Goal: Transaction & Acquisition: Purchase product/service

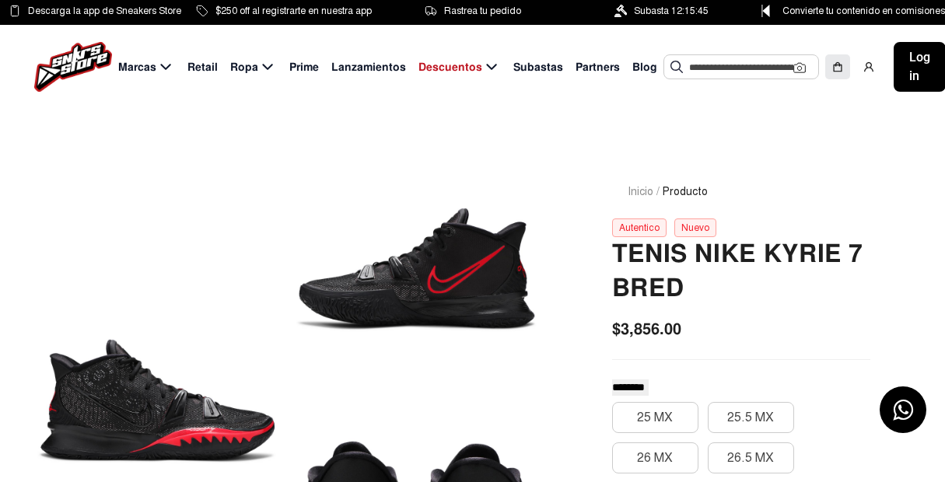
click at [742, 55] on input "text" at bounding box center [741, 66] width 104 height 23
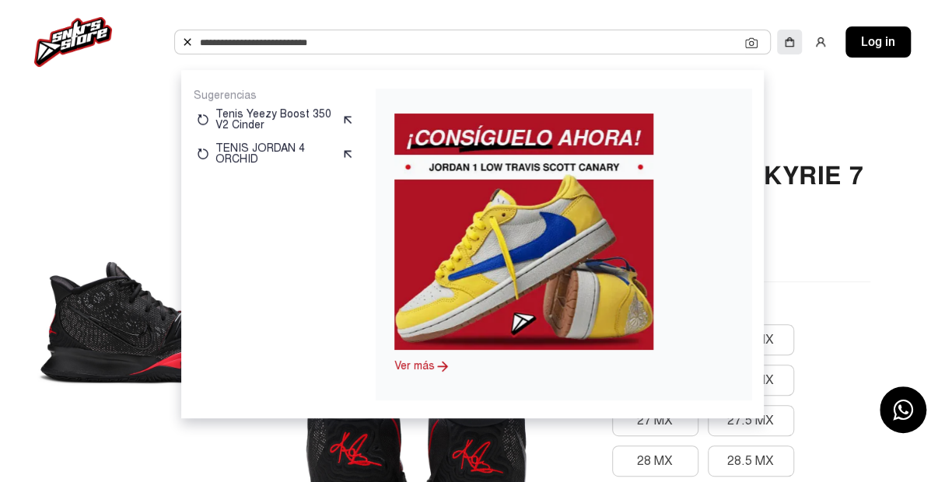
scroll to position [78, 0]
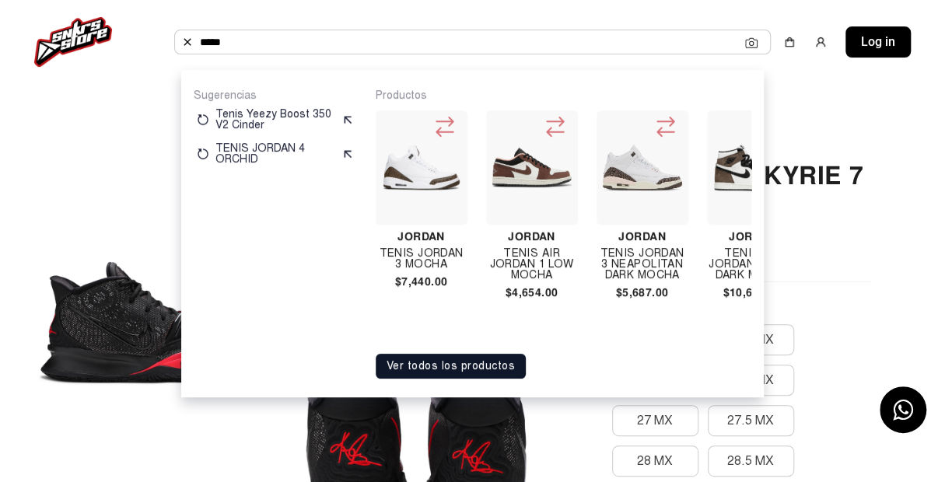
copy div "Air Jordan 1 Low Mocha $4,654.00"
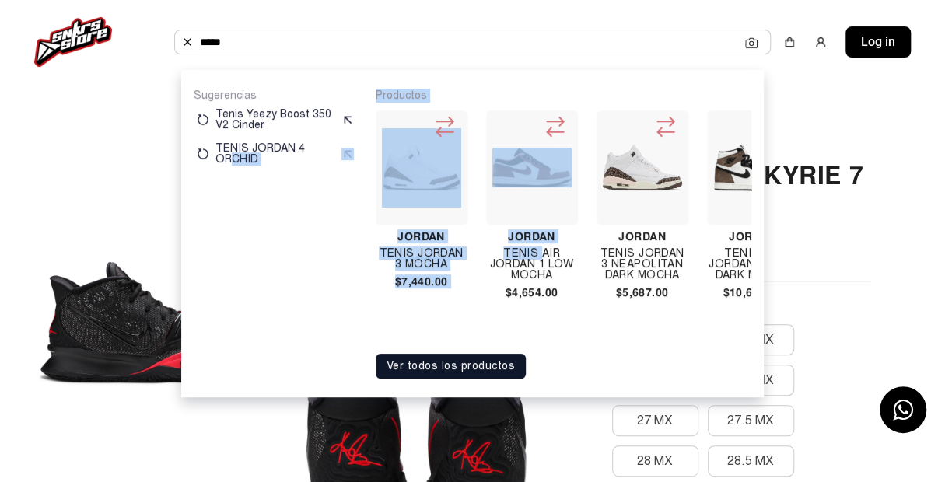
drag, startPoint x: 544, startPoint y: 244, endPoint x: 230, endPoint y: 314, distance: 321.3
click at [230, 314] on div "Sugerencias Tenis Yeezy Boost 350 V2 Cinder TENIS JORDAN 4 ORCHID Productos Jor…" at bounding box center [473, 234] width 558 height 290
click at [229, 313] on div "Sugerencias Tenis Yeezy Boost 350 V2 Cinder TENIS JORDAN 4 ORCHID" at bounding box center [275, 234] width 163 height 290
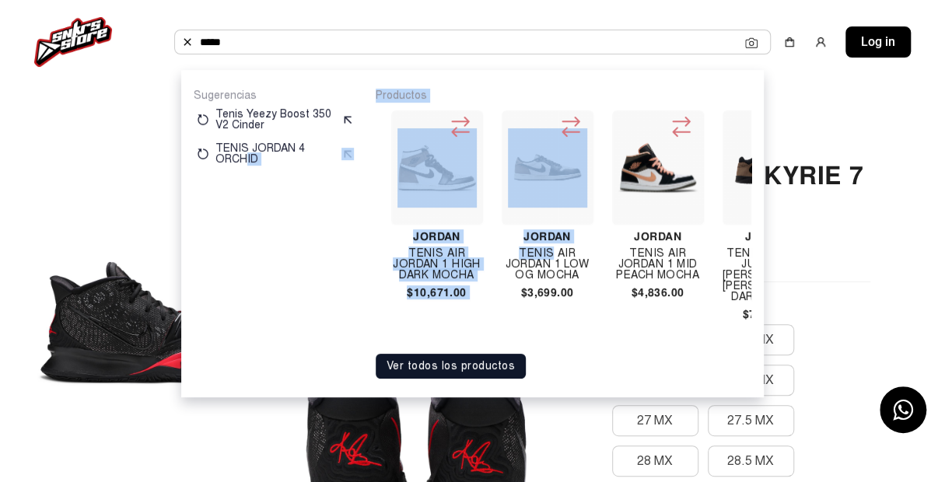
scroll to position [0, 0]
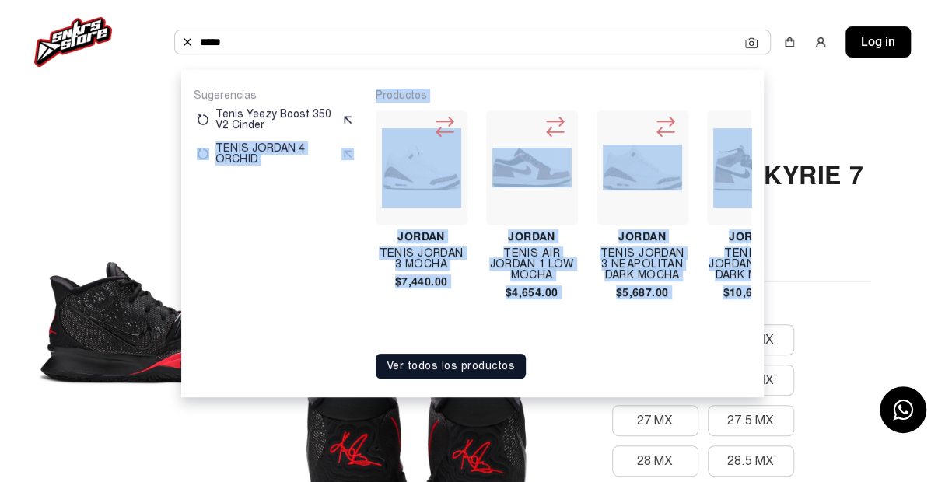
drag, startPoint x: 552, startPoint y: 244, endPoint x: 182, endPoint y: 322, distance: 378.4
click at [183, 322] on div "Sugerencias Tenis Yeezy Boost 350 V2 Cinder TENIS JORDAN 4 ORCHID Productos Jor…" at bounding box center [472, 234] width 583 height 328
click at [182, 322] on div "Sugerencias Tenis Yeezy Boost 350 V2 Cinder TENIS JORDAN 4 ORCHID Productos Jor…" at bounding box center [472, 234] width 583 height 328
drag, startPoint x: 310, startPoint y: 302, endPoint x: 342, endPoint y: 313, distance: 34.4
click at [310, 302] on div "Sugerencias Tenis Yeezy Boost 350 V2 Cinder TENIS JORDAN 4 ORCHID" at bounding box center [275, 234] width 163 height 290
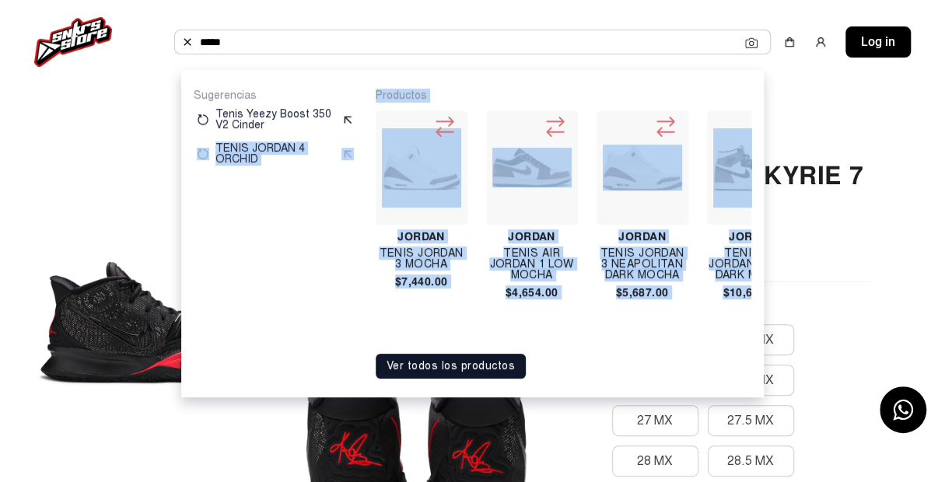
click at [303, 331] on div "Sugerencias Tenis Yeezy Boost 350 V2 Cinder TENIS JORDAN 4 ORCHID" at bounding box center [275, 234] width 163 height 290
click at [308, 328] on div "Sugerencias Tenis Yeezy Boost 350 V2 Cinder TENIS JORDAN 4 ORCHID" at bounding box center [275, 234] width 163 height 290
click at [259, 275] on div "Sugerencias Tenis Yeezy Boost 350 V2 Cinder TENIS JORDAN 4 ORCHID" at bounding box center [275, 234] width 163 height 290
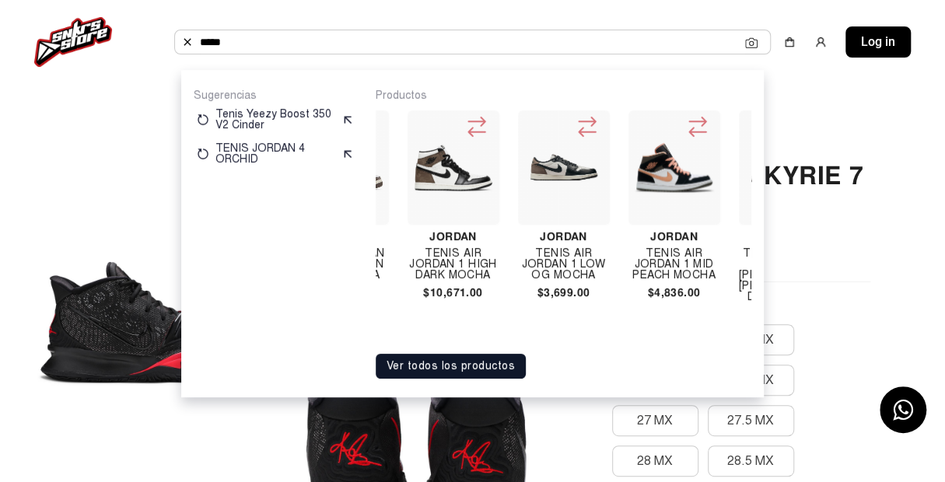
scroll to position [0, 310]
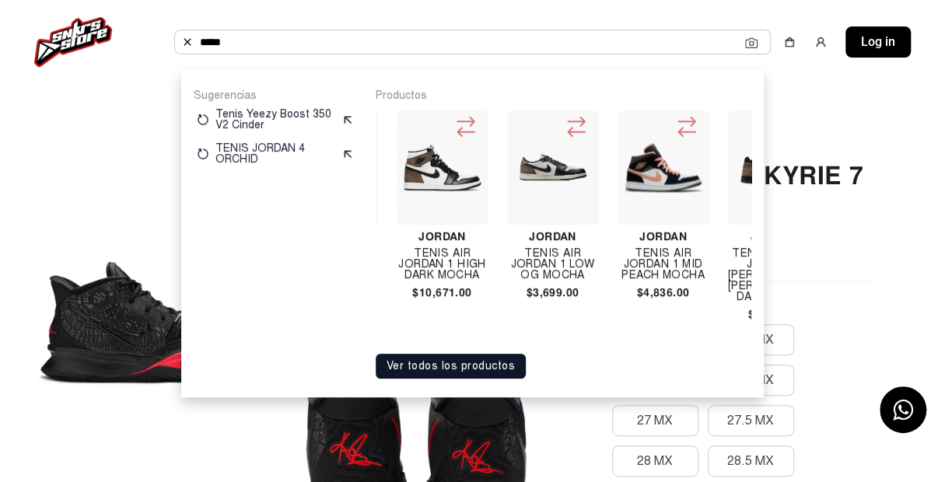
copy div "Air Jordan 1 High Dark Mocha $10,671.00"
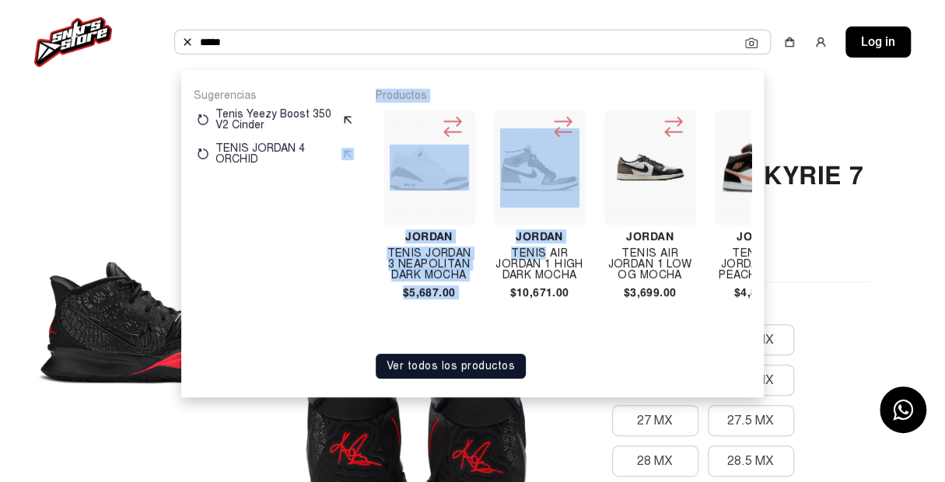
drag, startPoint x: 448, startPoint y: 246, endPoint x: 359, endPoint y: 310, distance: 109.3
click at [361, 310] on div "Sugerencias Tenis Yeezy Boost 350 V2 Cinder TENIS JORDAN 4 ORCHID Productos Jor…" at bounding box center [473, 234] width 558 height 290
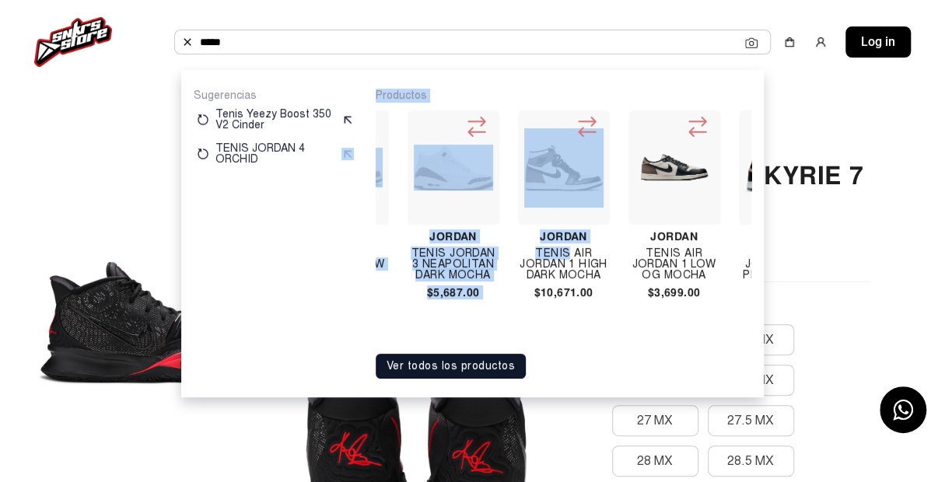
click at [358, 308] on div "Sugerencias Tenis Yeezy Boost 350 V2 Cinder TENIS JORDAN 4 ORCHID Productos Jor…" at bounding box center [473, 234] width 558 height 290
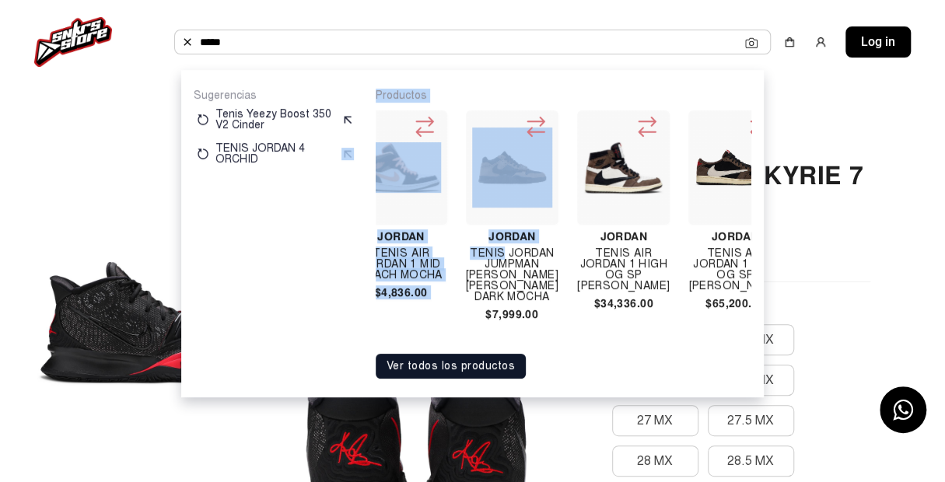
scroll to position [0, 0]
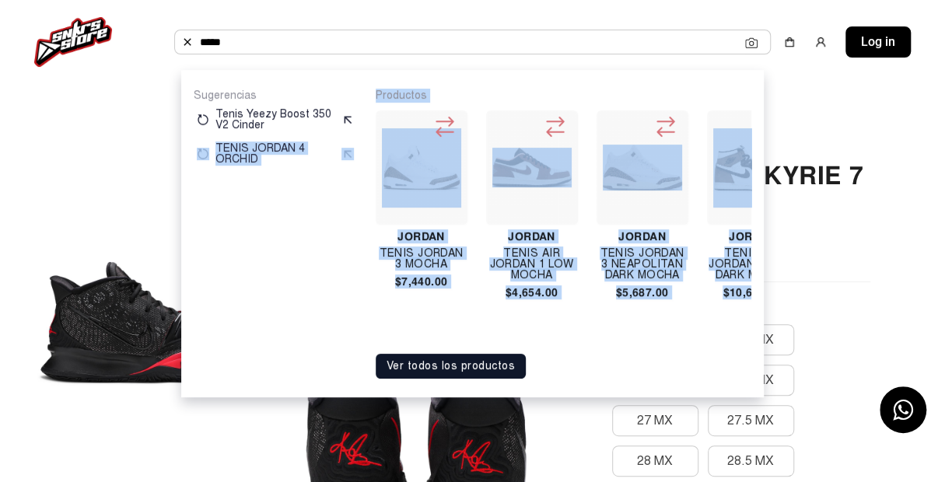
drag, startPoint x: 504, startPoint y: 247, endPoint x: 187, endPoint y: 310, distance: 323.6
click at [187, 310] on div "Sugerencias Tenis Yeezy Boost 350 V2 Cinder TENIS JORDAN 4 ORCHID Productos Jor…" at bounding box center [472, 234] width 583 height 328
drag, startPoint x: 223, startPoint y: 282, endPoint x: 231, endPoint y: 274, distance: 11.6
click at [223, 282] on div "Sugerencias Tenis Yeezy Boost 350 V2 Cinder TENIS JORDAN 4 ORCHID" at bounding box center [275, 234] width 163 height 290
click at [244, 252] on div "Sugerencias Tenis Yeezy Boost 350 V2 Cinder TENIS JORDAN 4 ORCHID" at bounding box center [275, 234] width 163 height 290
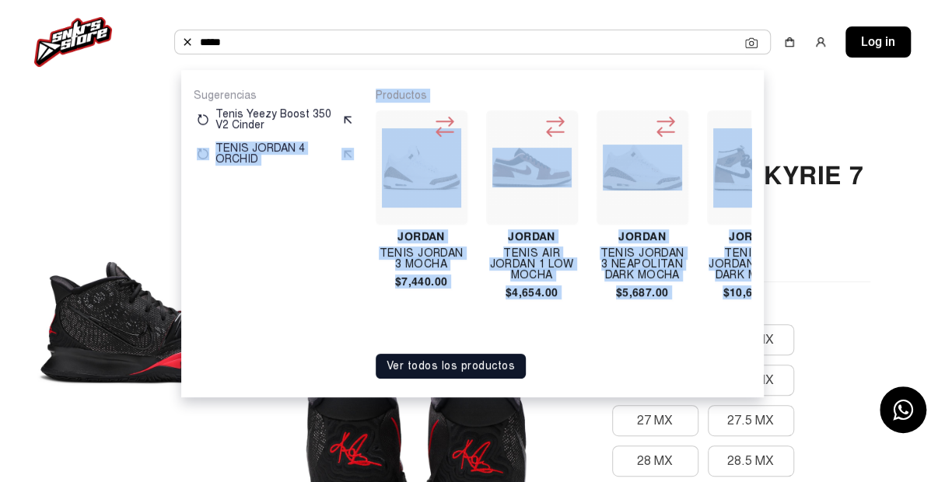
drag, startPoint x: 250, startPoint y: 226, endPoint x: 258, endPoint y: 218, distance: 11.6
click at [250, 226] on div "Sugerencias Tenis Yeezy Boost 350 V2 Cinder TENIS JORDAN 4 ORCHID" at bounding box center [275, 234] width 163 height 290
drag, startPoint x: 303, startPoint y: 244, endPoint x: 316, endPoint y: 244, distance: 12.5
click at [303, 244] on div "Sugerencias Tenis Yeezy Boost 350 V2 Cinder TENIS JORDAN 4 ORCHID" at bounding box center [275, 234] width 163 height 290
click at [337, 265] on div "Sugerencias Tenis Yeezy Boost 350 V2 Cinder TENIS JORDAN 4 ORCHID" at bounding box center [275, 234] width 163 height 290
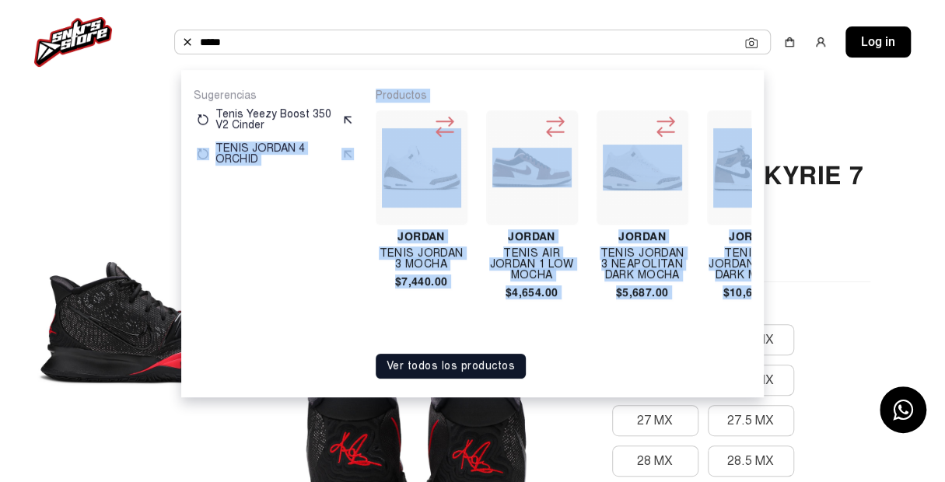
click at [327, 266] on div "Sugerencias Tenis Yeezy Boost 350 V2 Cinder TENIS JORDAN 4 ORCHID" at bounding box center [275, 234] width 163 height 290
drag, startPoint x: 336, startPoint y: 274, endPoint x: 75, endPoint y: 218, distance: 267.4
click at [336, 272] on div "Sugerencias Tenis Yeezy Boost 350 V2 Cinder TENIS JORDAN 4 ORCHID" at bounding box center [275, 234] width 163 height 290
click at [321, 321] on div "Sugerencias Tenis Yeezy Boost 350 V2 Cinder TENIS JORDAN 4 ORCHID" at bounding box center [275, 234] width 163 height 290
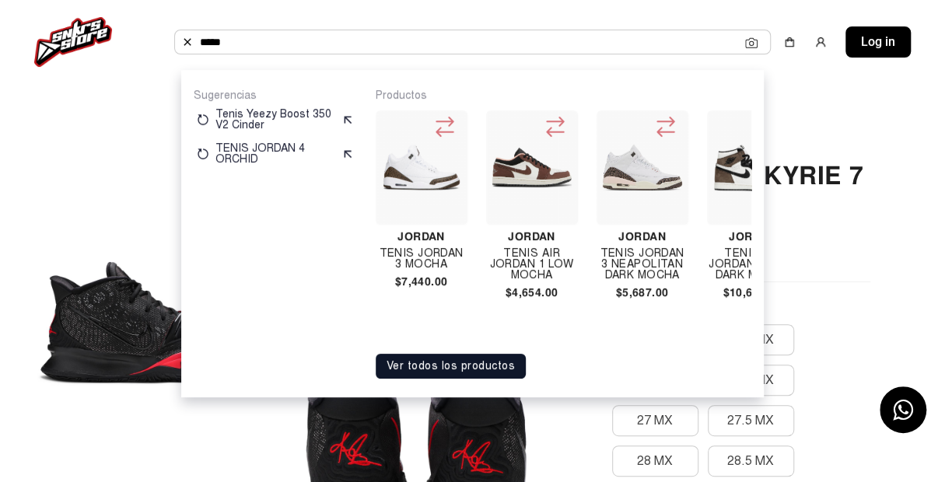
click at [319, 48] on input "*****" at bounding box center [472, 41] width 545 height 23
type input "*"
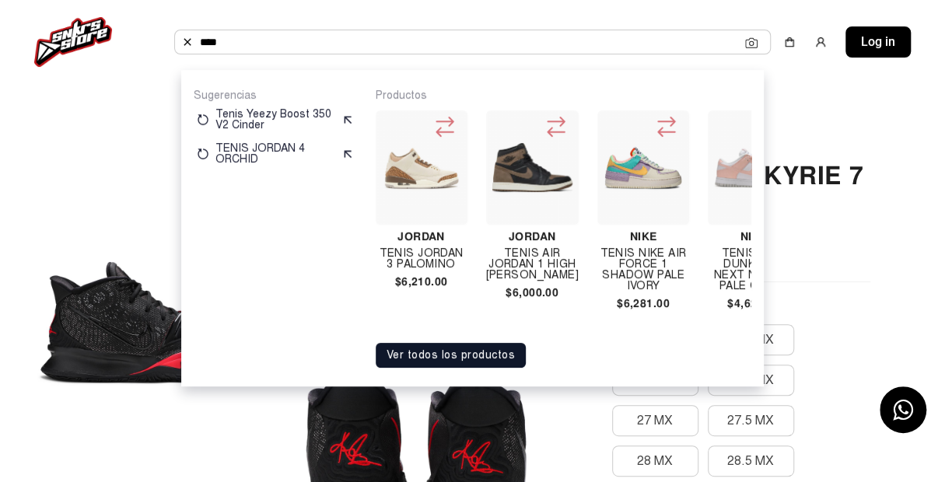
type input "****"
copy div "Air Jordan 1 High Og Palomino $6,000.00"
drag, startPoint x: 539, startPoint y: 247, endPoint x: 562, endPoint y: 293, distance: 51.2
click at [562, 293] on div "Jordan Tenis Air Jordan 1 High Og Palomino $6,000.00" at bounding box center [532, 207] width 93 height 194
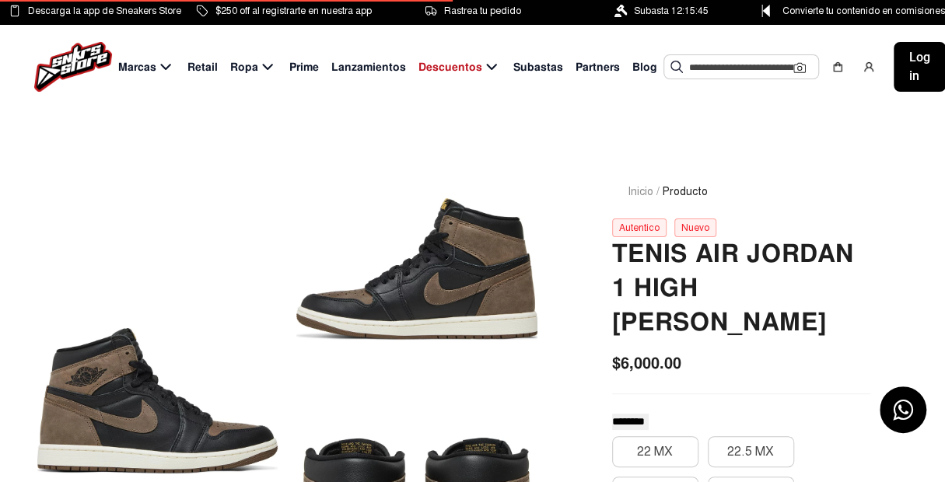
click at [747, 73] on input "text" at bounding box center [741, 66] width 104 height 23
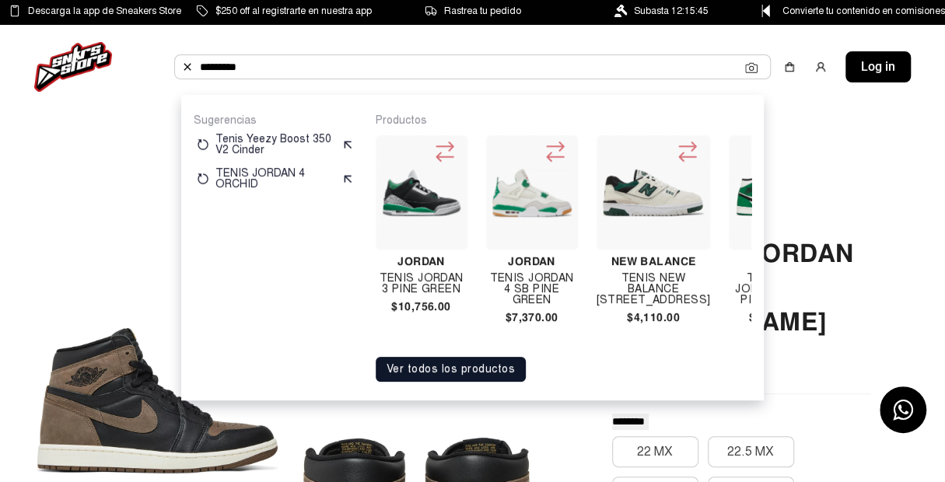
type input "*********"
click at [629, 72] on input "*********" at bounding box center [472, 66] width 545 height 23
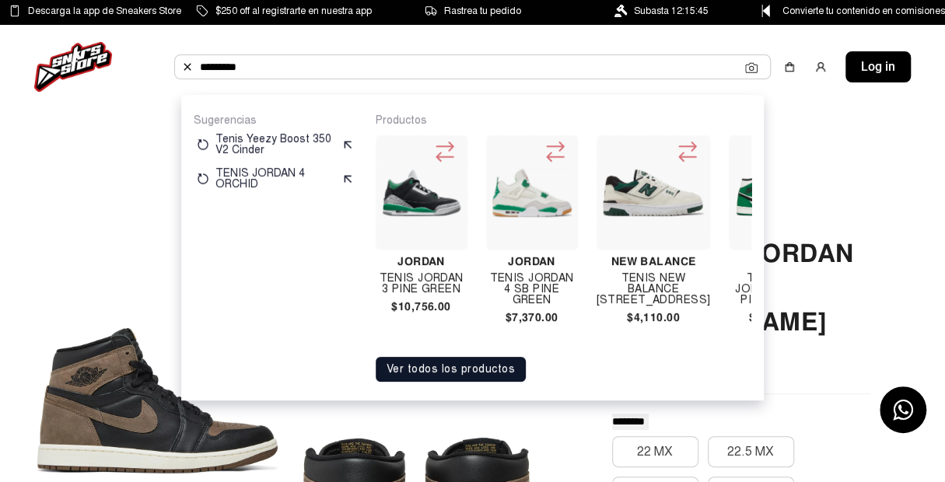
click at [629, 72] on input "*********" at bounding box center [472, 66] width 545 height 23
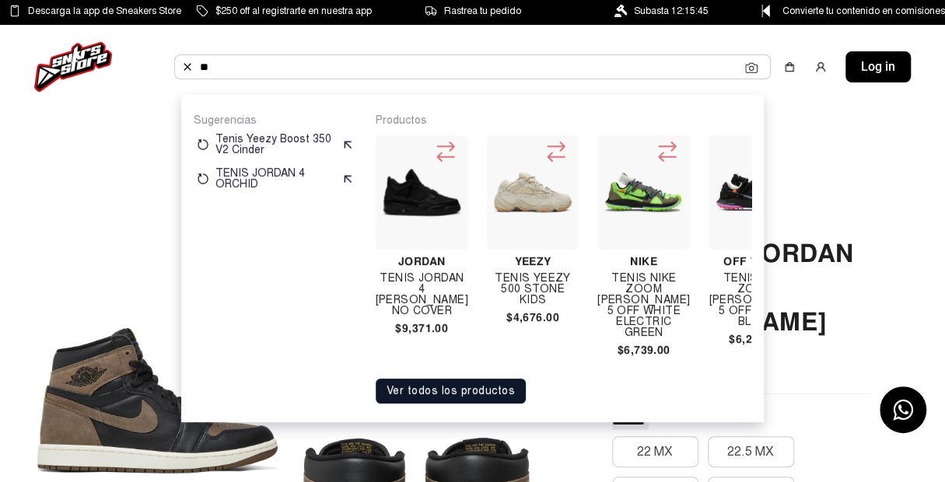
type input "*"
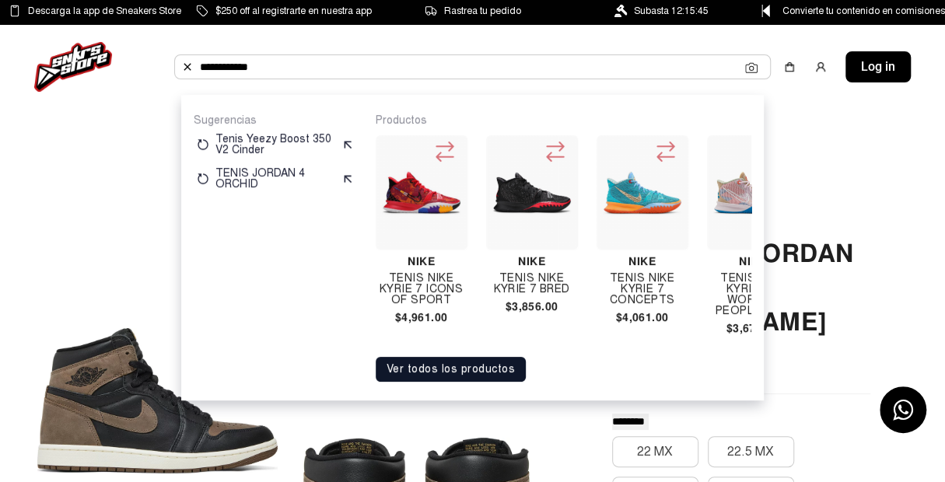
type input "**********"
click at [542, 204] on img at bounding box center [532, 192] width 79 height 79
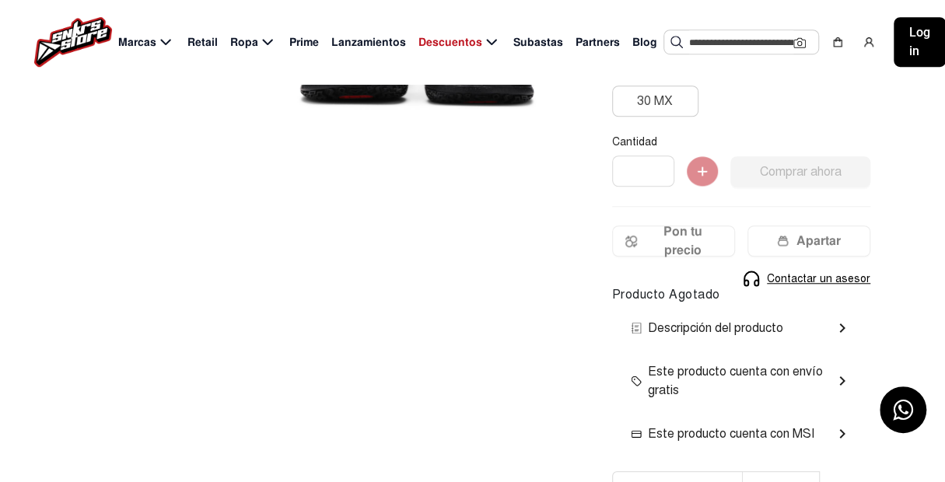
scroll to position [545, 0]
